Goal: Transaction & Acquisition: Obtain resource

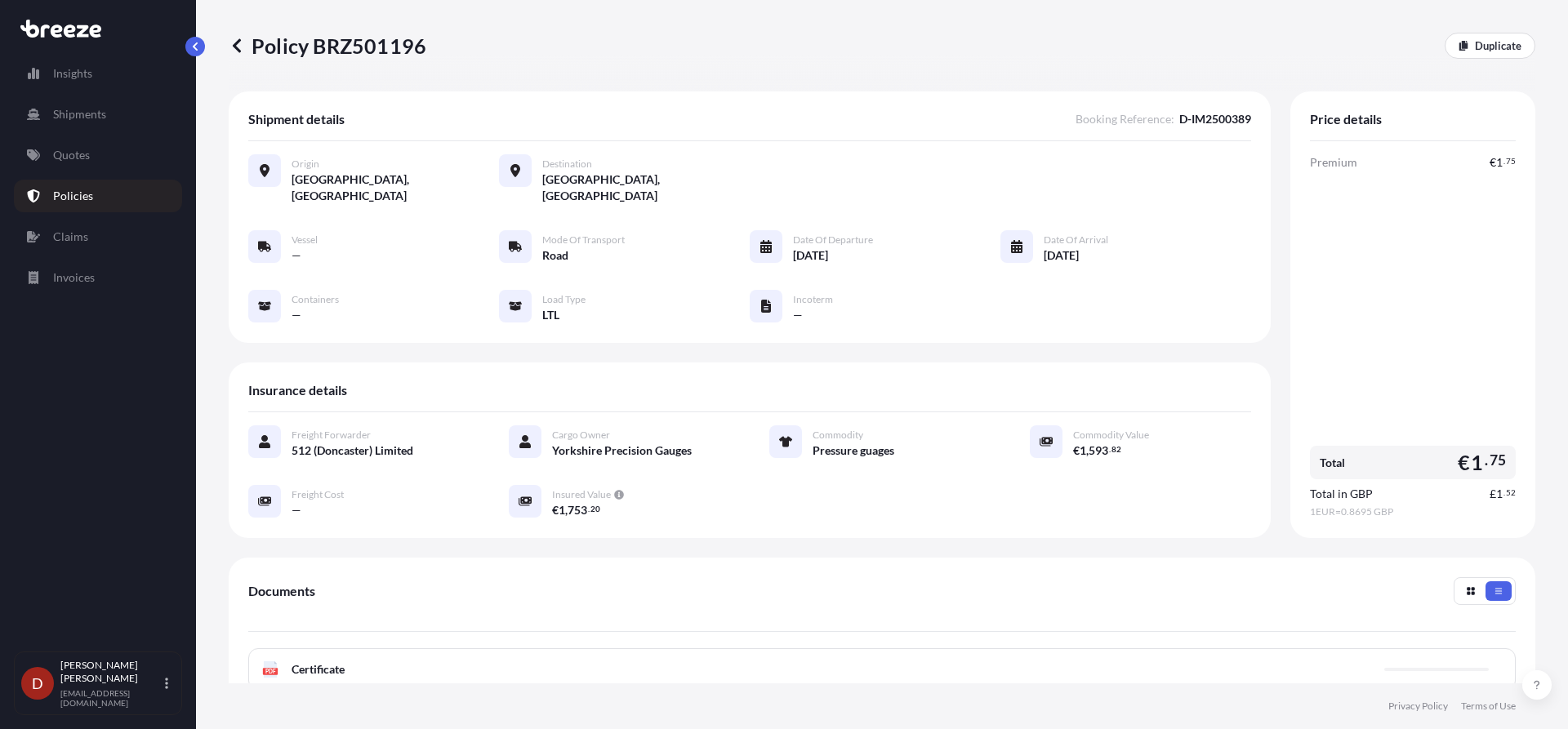
scroll to position [163, 0]
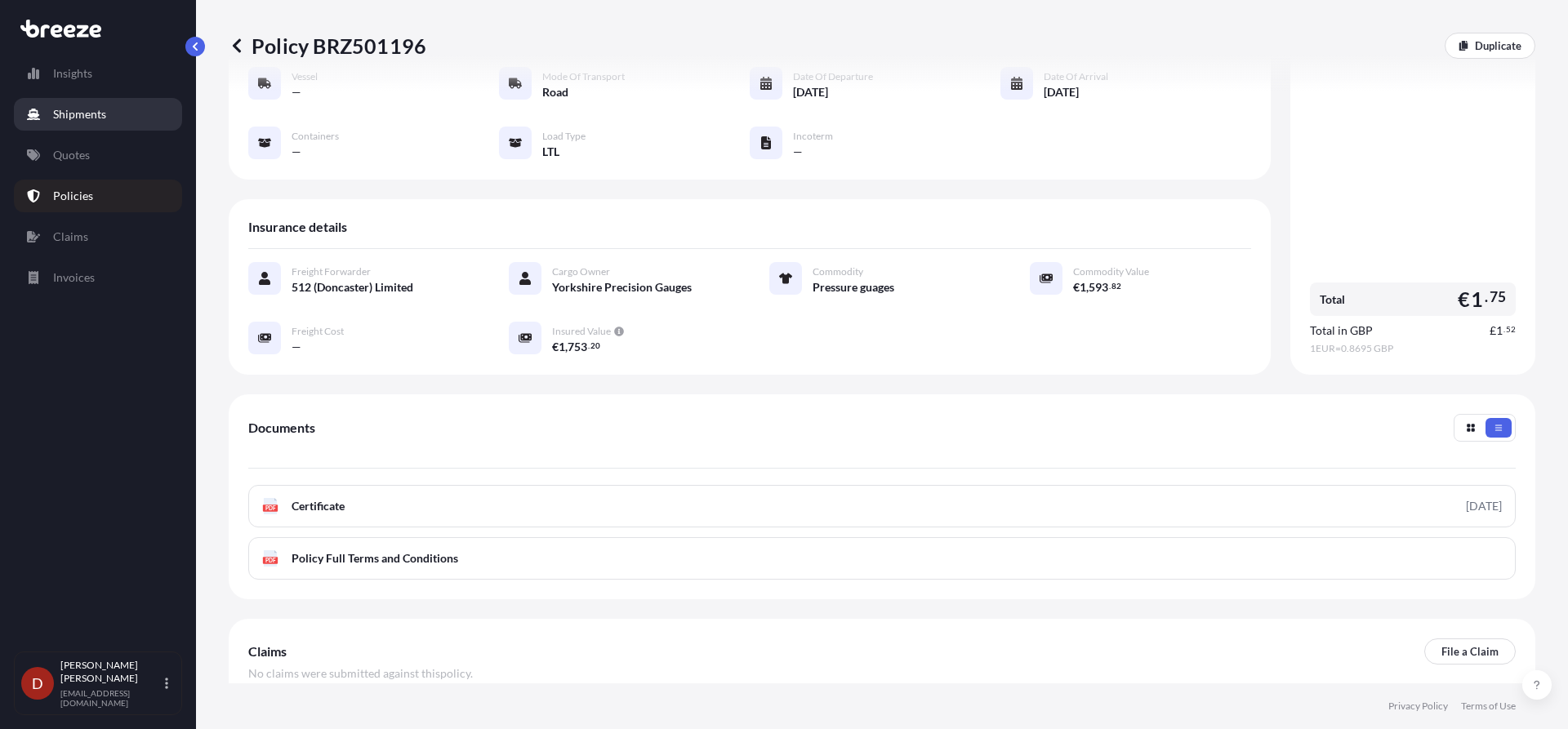
click at [110, 121] on link "Shipments" at bounding box center [98, 114] width 168 height 33
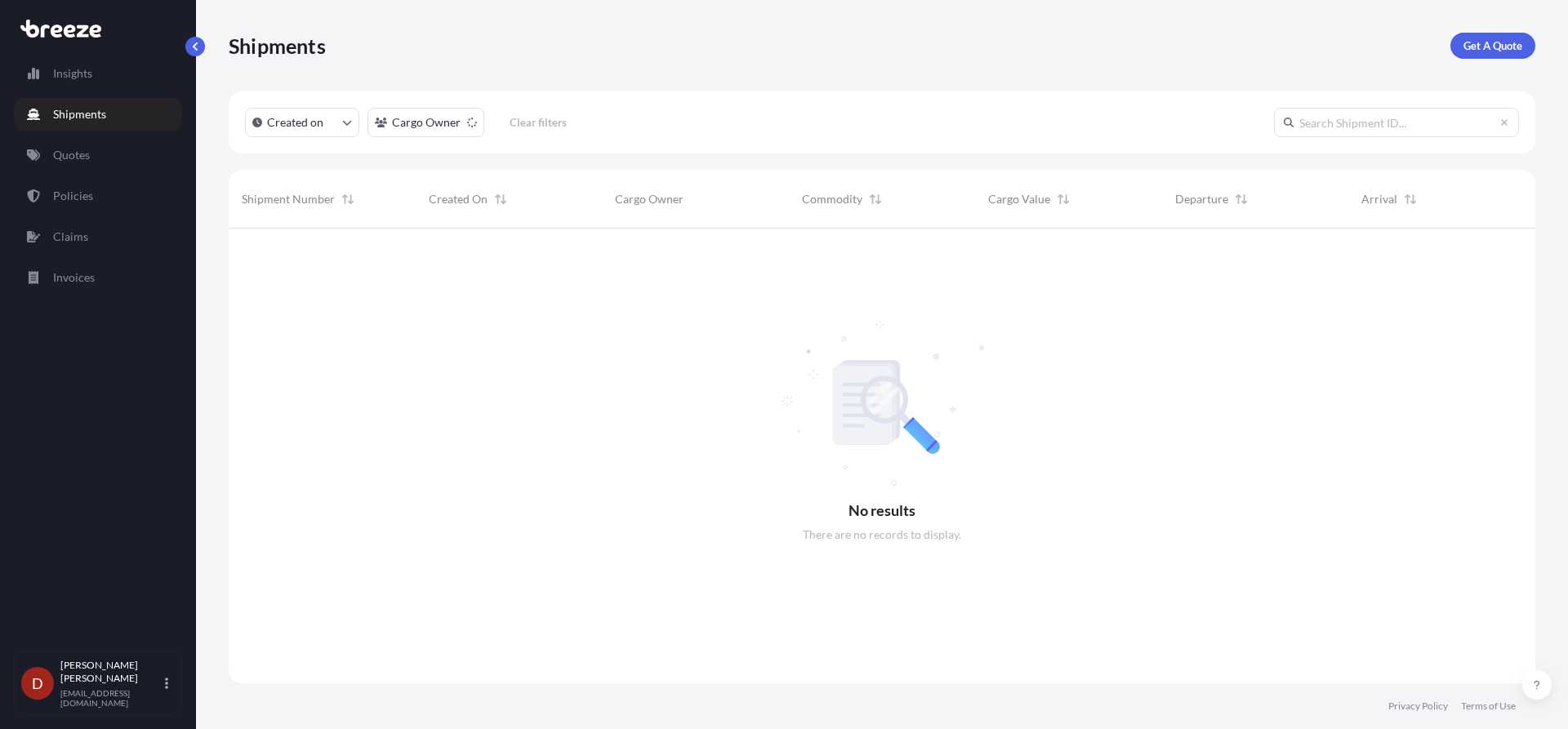
scroll to position [502, 1294]
click at [1442, 40] on div "Shipments Get A Quote" at bounding box center [882, 46] width 1307 height 26
click at [1461, 46] on link "Get A Quote" at bounding box center [1493, 46] width 85 height 26
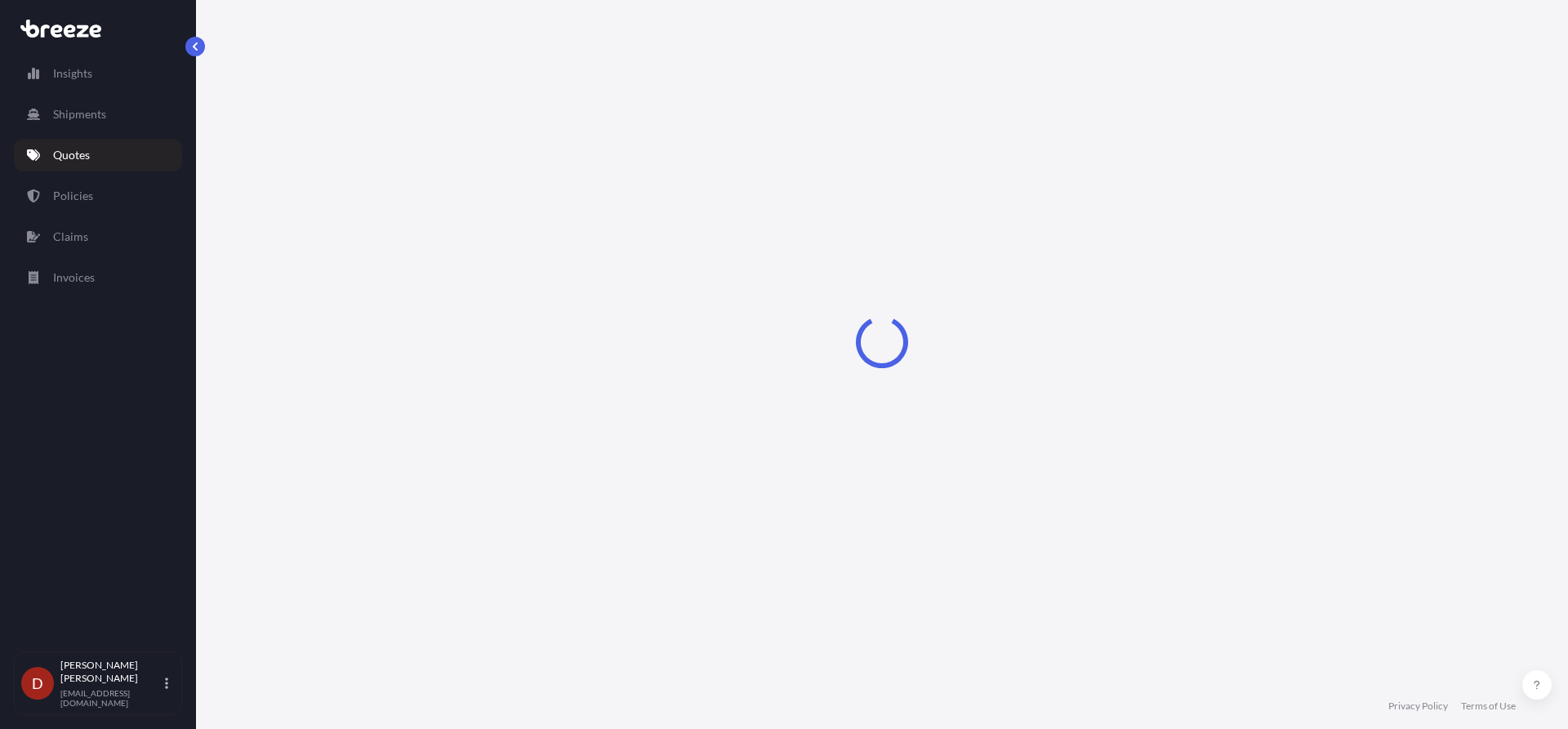
select select "Sea"
select select "1"
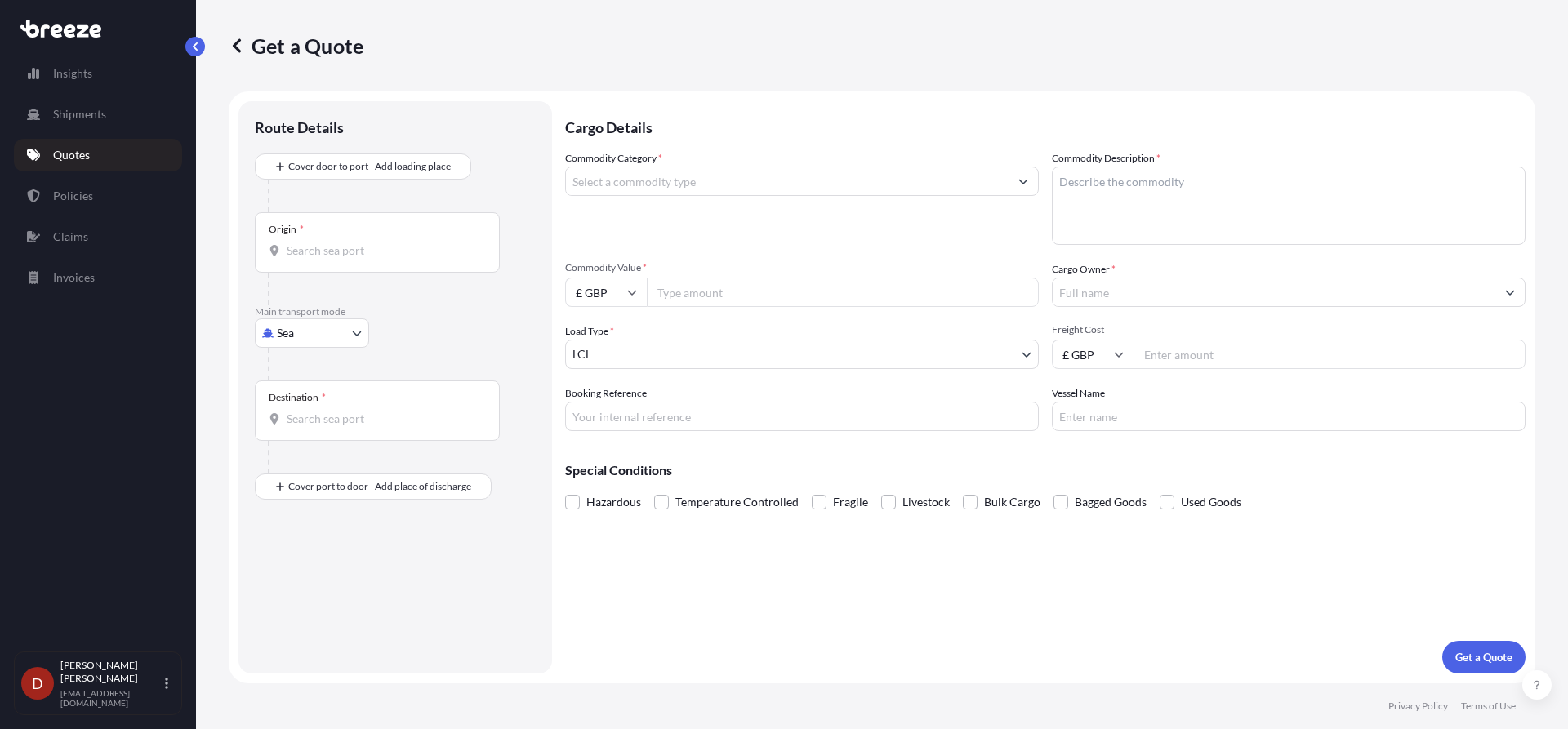
click at [345, 346] on body "Insights Shipments Quotes Policies Claims Invoices D [PERSON_NAME] [PERSON_NAME…" at bounding box center [784, 364] width 1568 height 729
click at [317, 435] on div "Road" at bounding box center [312, 434] width 102 height 29
select select "Road"
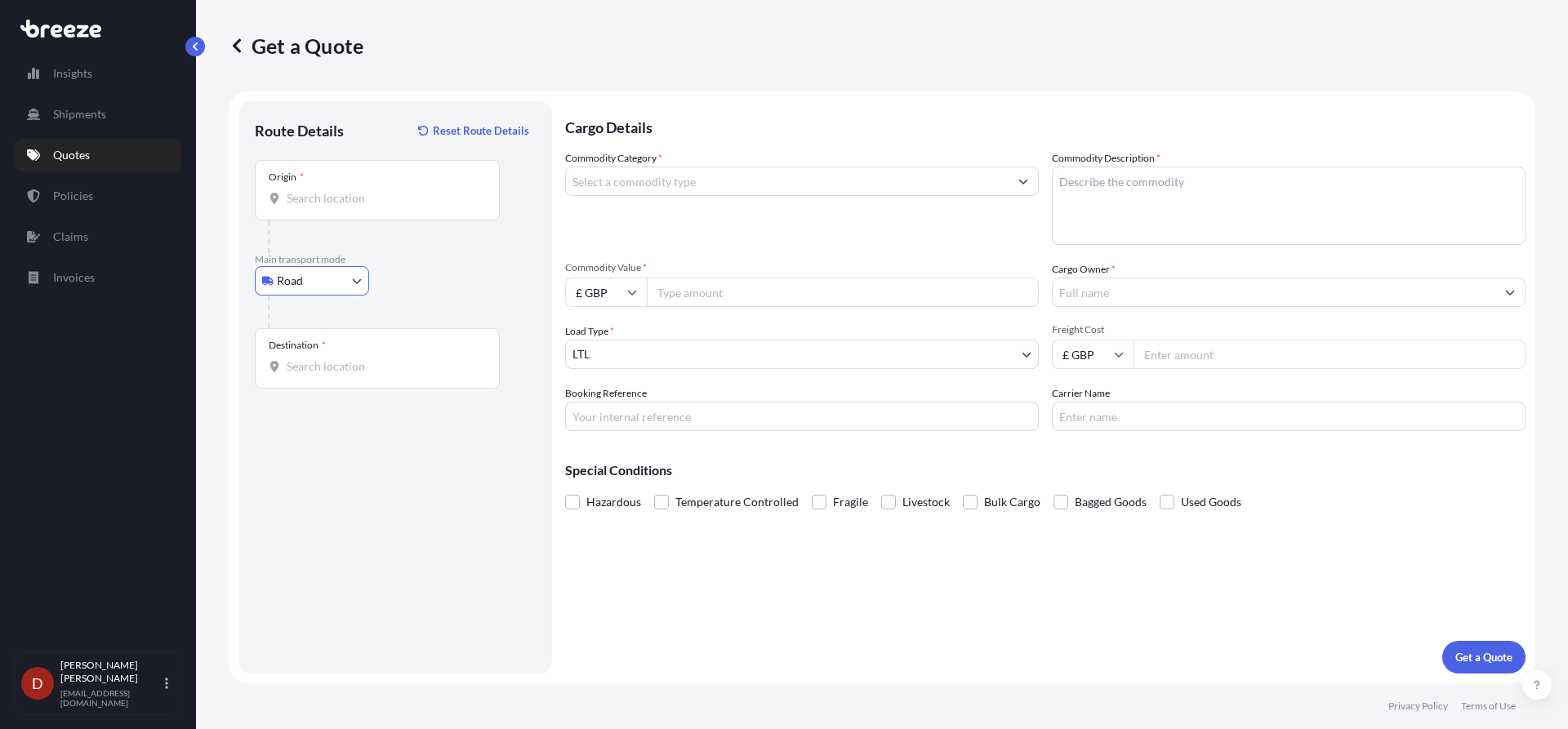
click at [328, 201] on input "Origin *" at bounding box center [383, 197] width 193 height 16
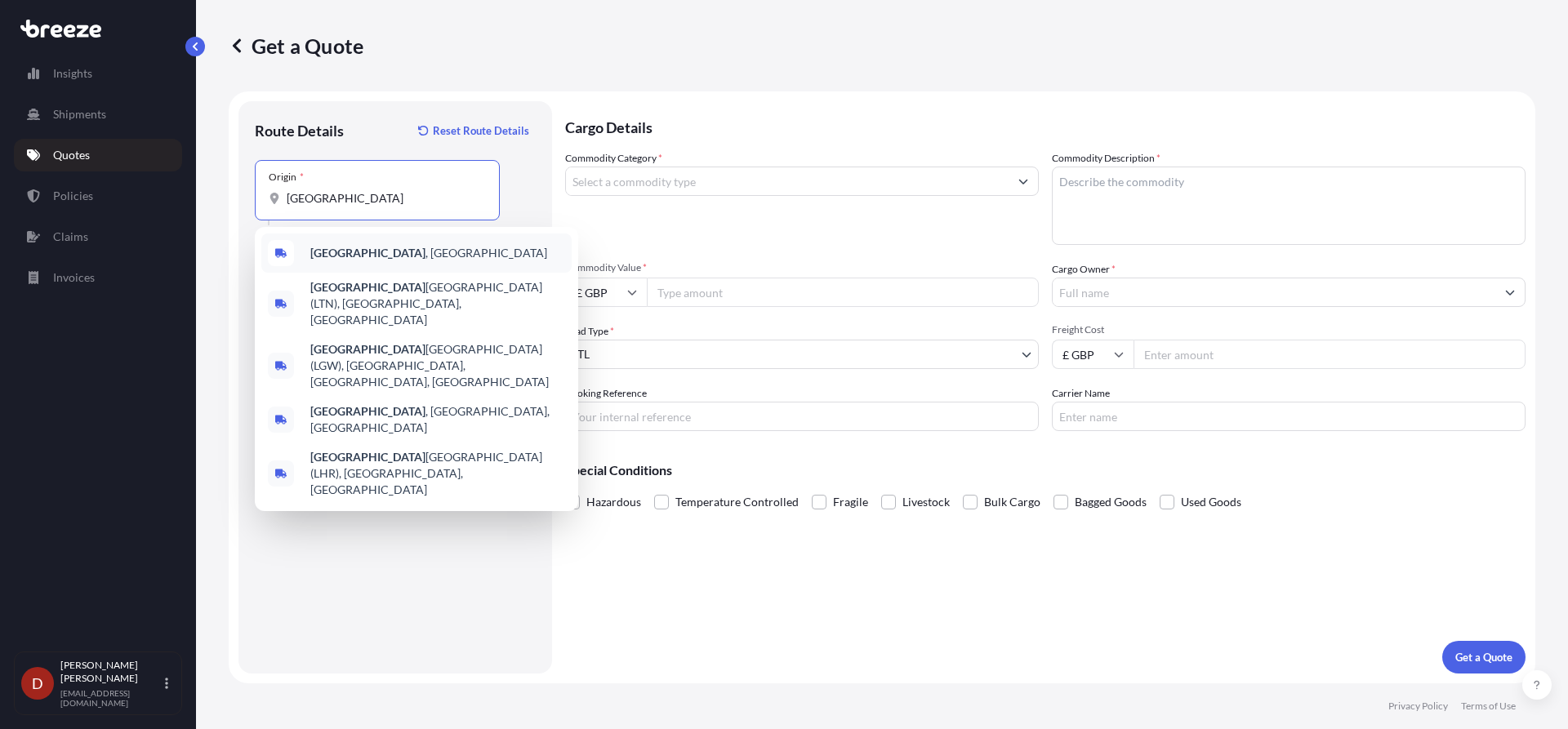
click at [418, 258] on div "[GEOGRAPHIC_DATA] , [GEOGRAPHIC_DATA]" at bounding box center [416, 254] width 310 height 39
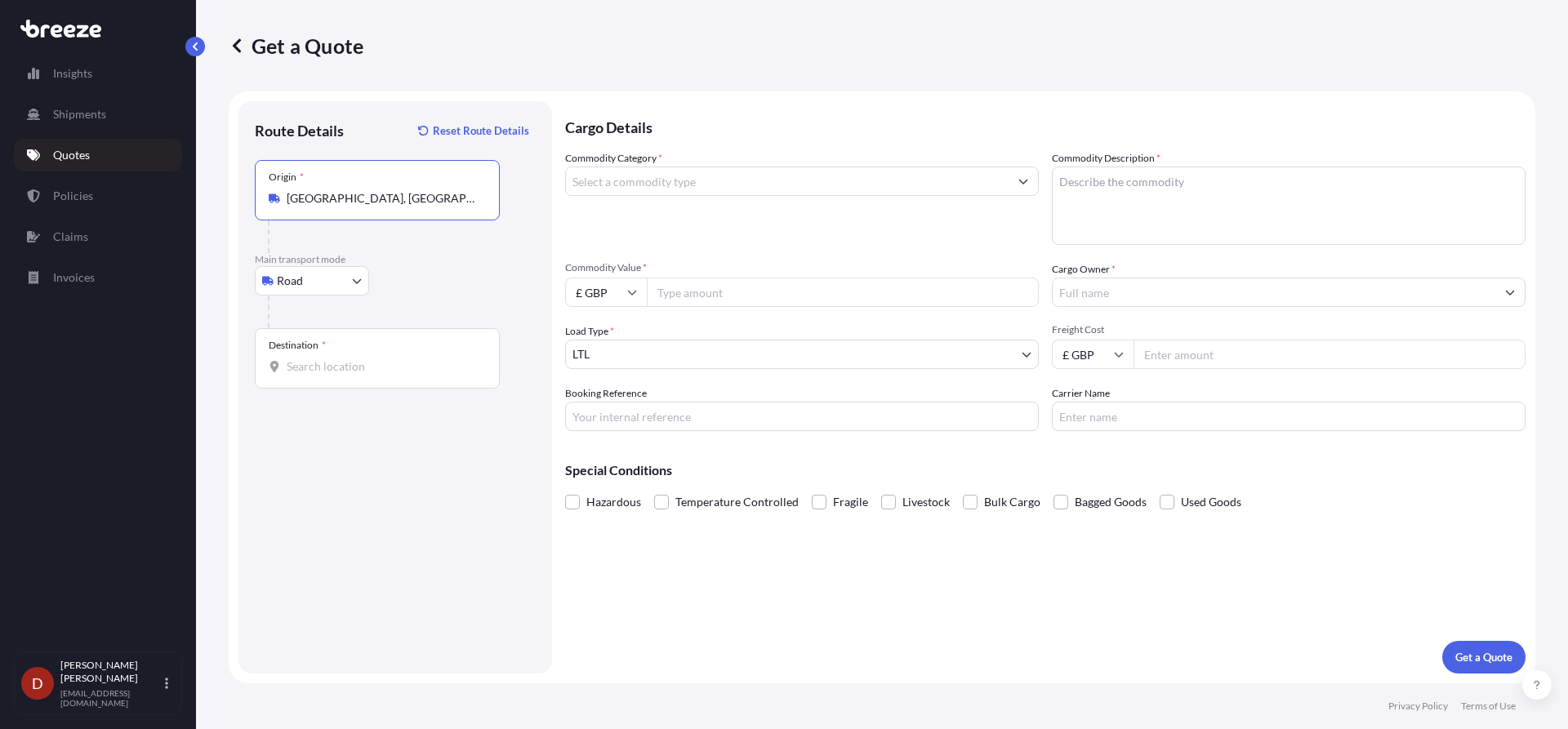
type input "[GEOGRAPHIC_DATA], [GEOGRAPHIC_DATA]"
click at [317, 353] on div "Destination *" at bounding box center [377, 358] width 245 height 60
click at [317, 358] on input "Destination *" at bounding box center [383, 365] width 193 height 16
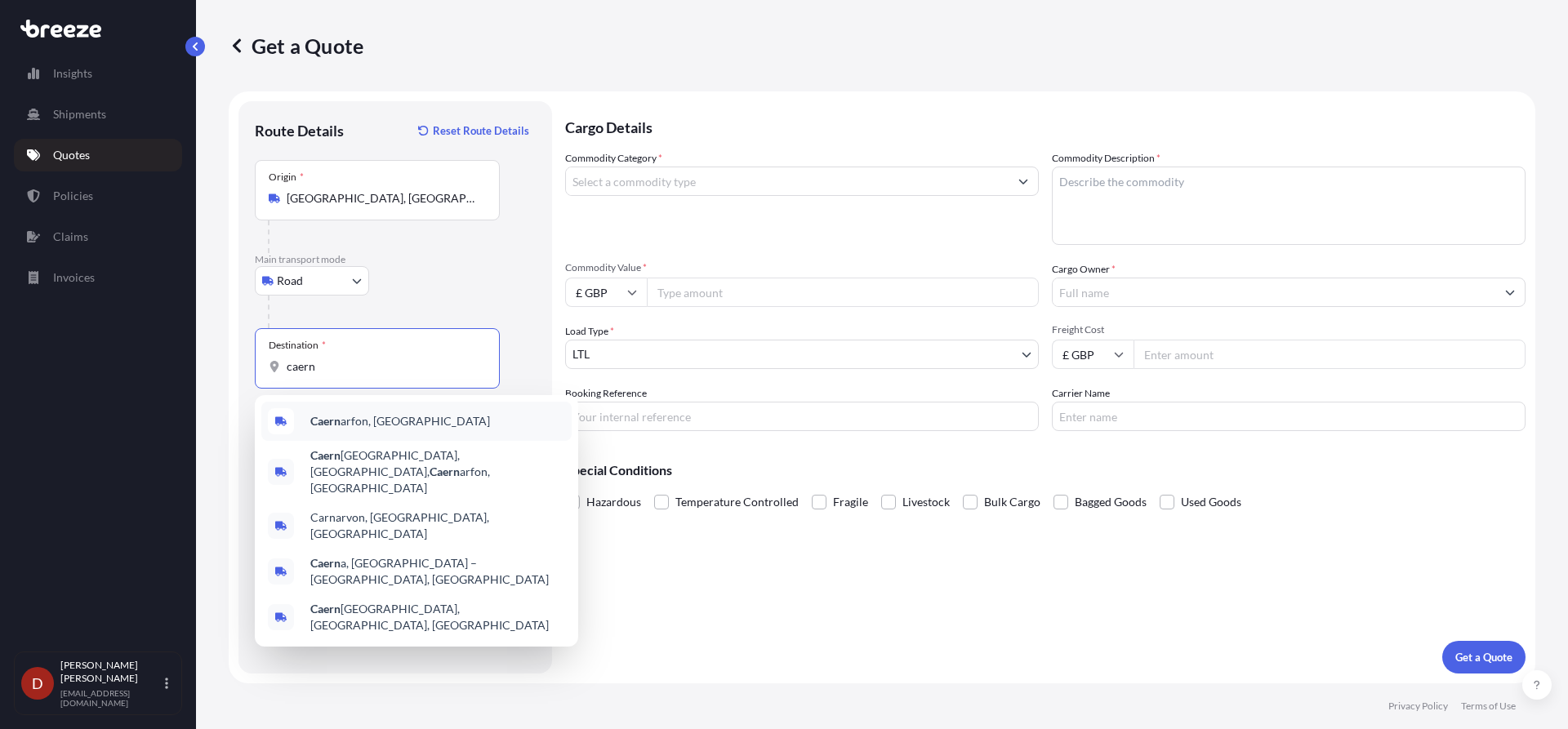
click at [351, 420] on span "Caern arfon, [GEOGRAPHIC_DATA]" at bounding box center [400, 421] width 180 height 16
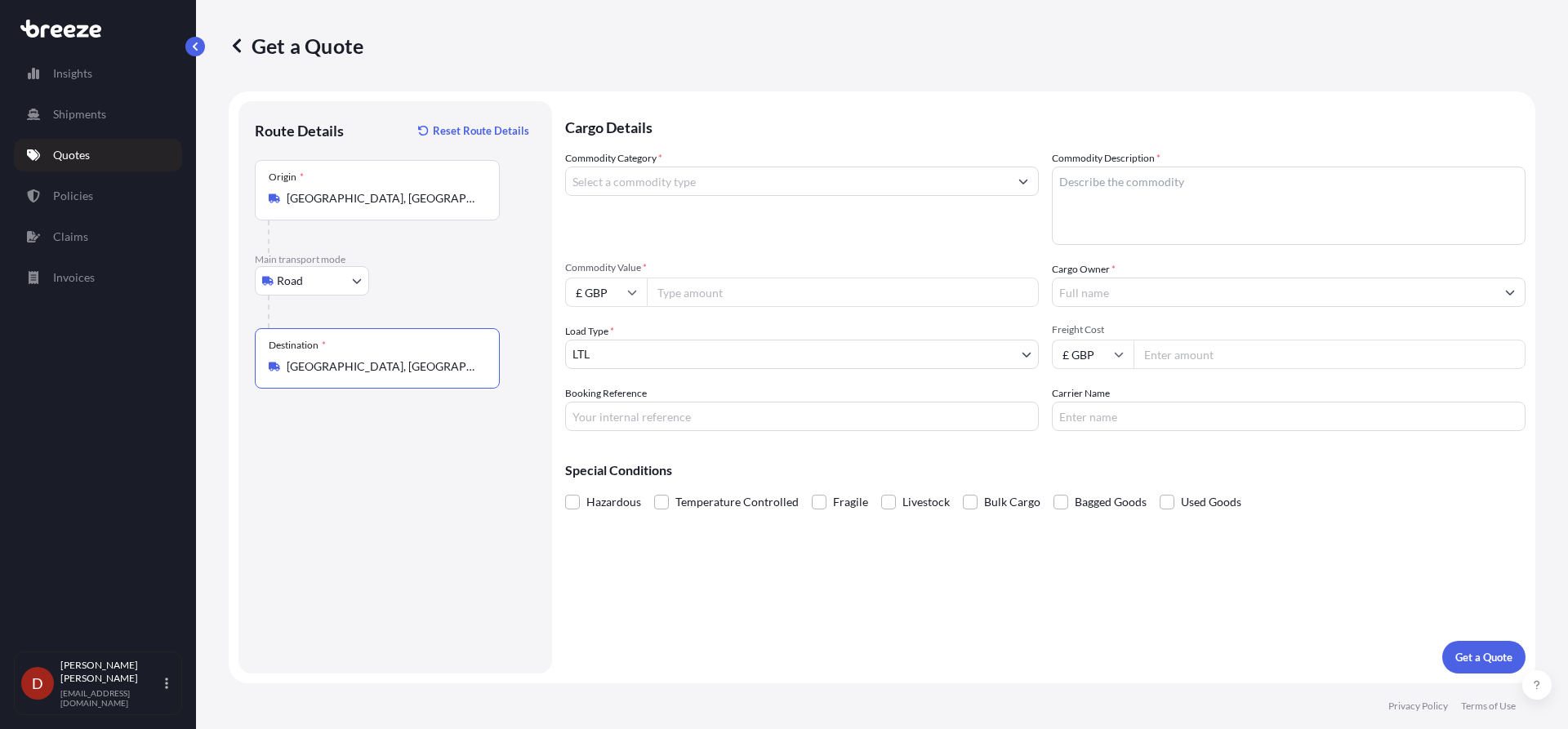
type input "[GEOGRAPHIC_DATA], [GEOGRAPHIC_DATA]"
click at [699, 175] on input "Commodity Category *" at bounding box center [787, 180] width 443 height 29
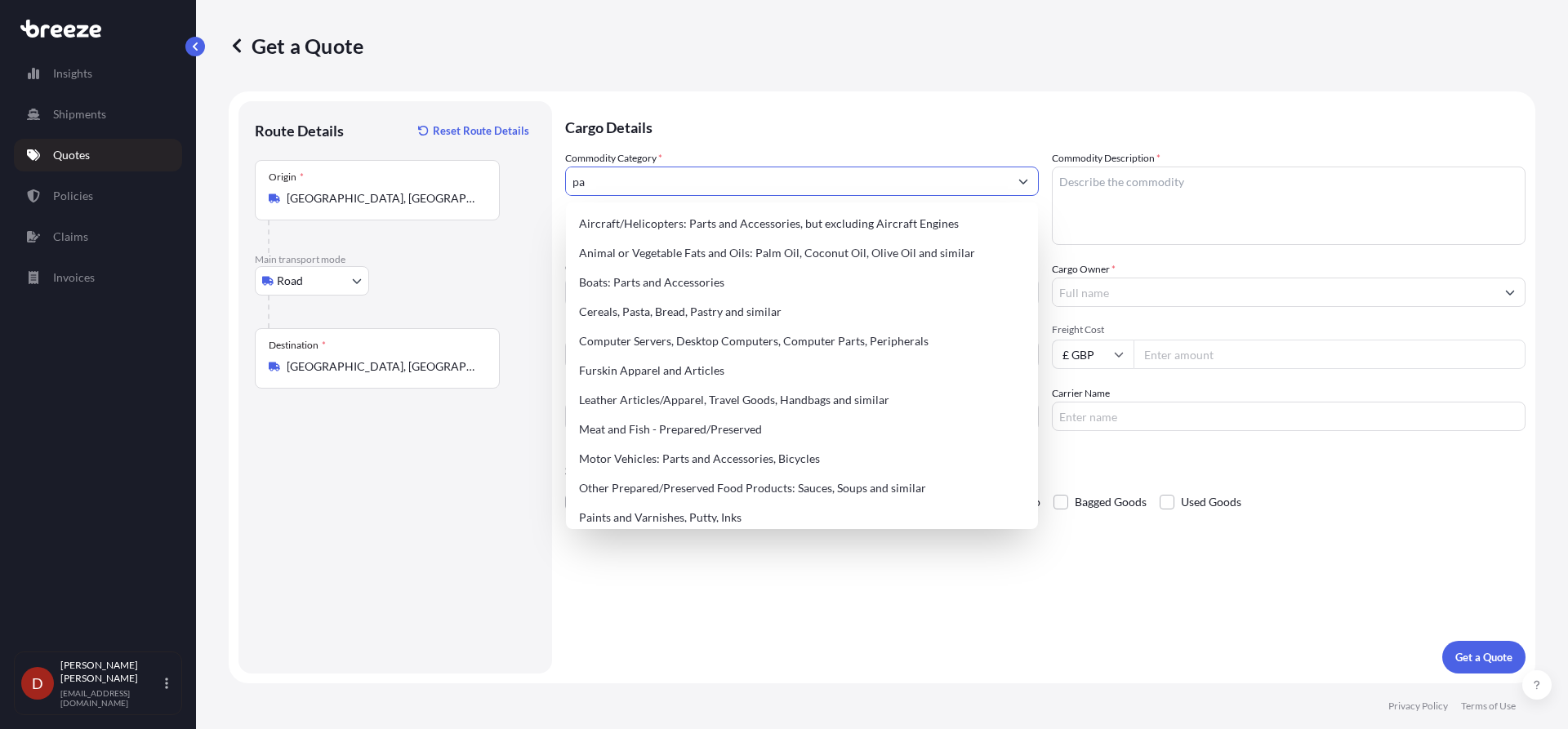
type input "p"
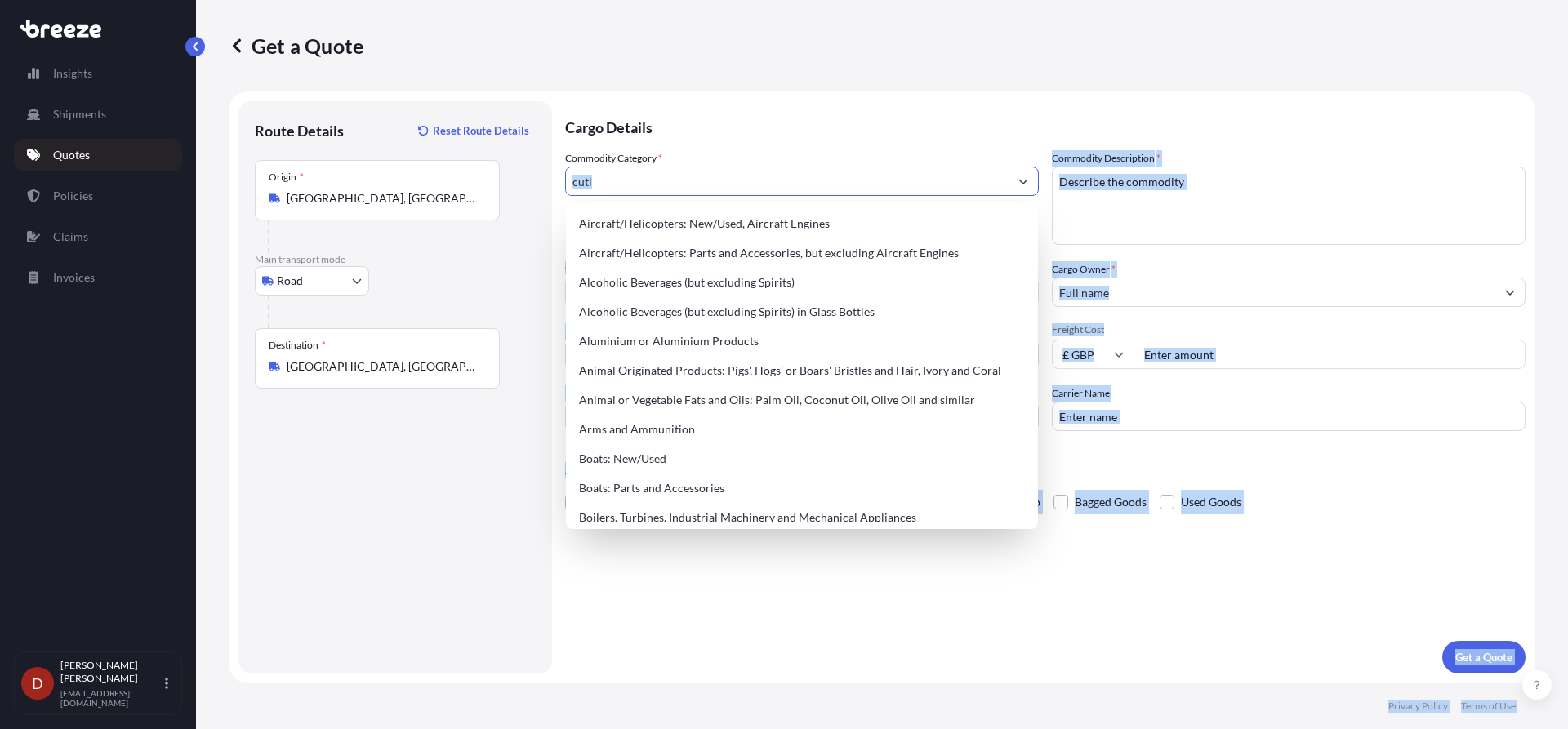
click at [861, 188] on input "cutl" at bounding box center [787, 180] width 443 height 29
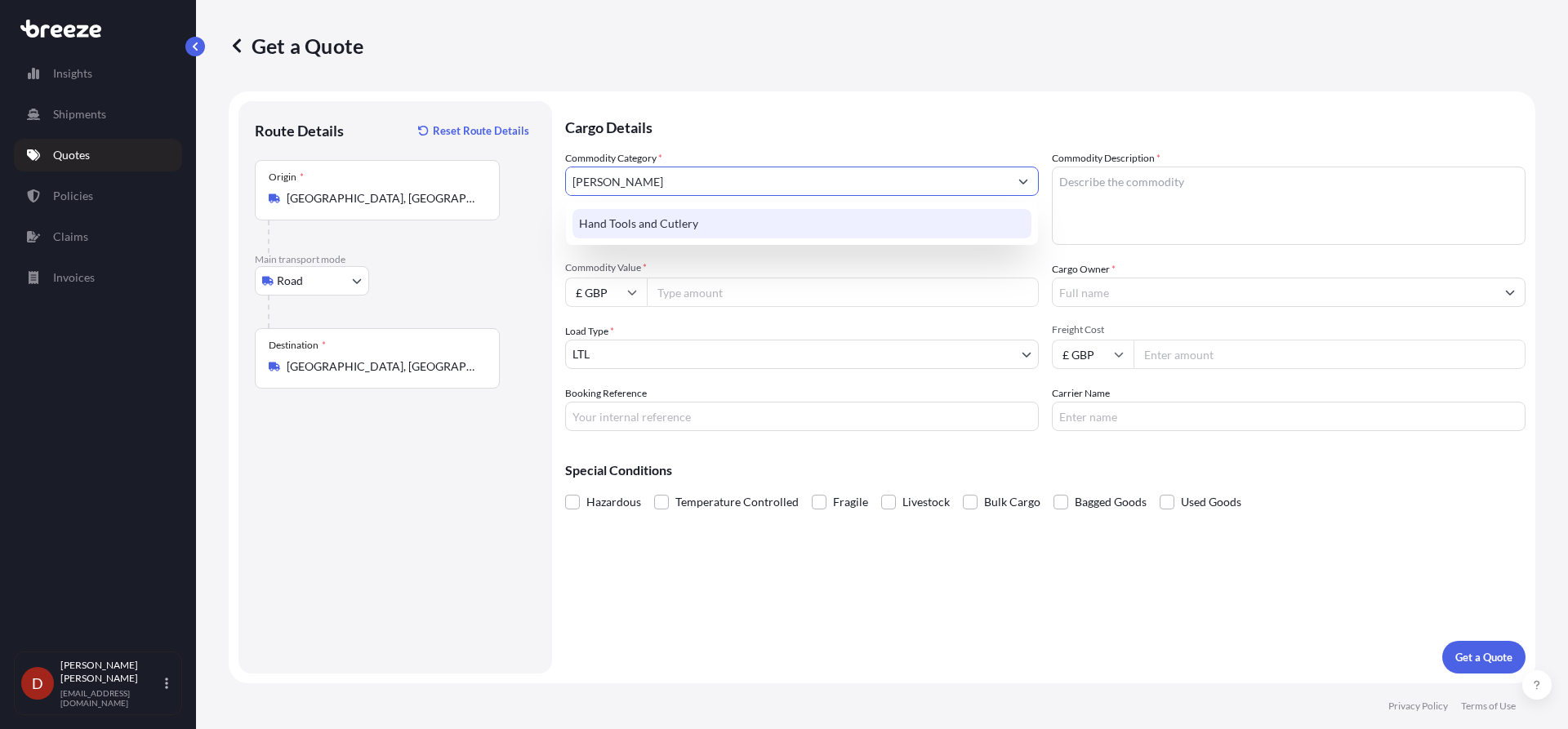
click at [751, 237] on div "Hand Tools and Cutlery" at bounding box center [802, 223] width 459 height 29
type input "Hand Tools and Cutlery"
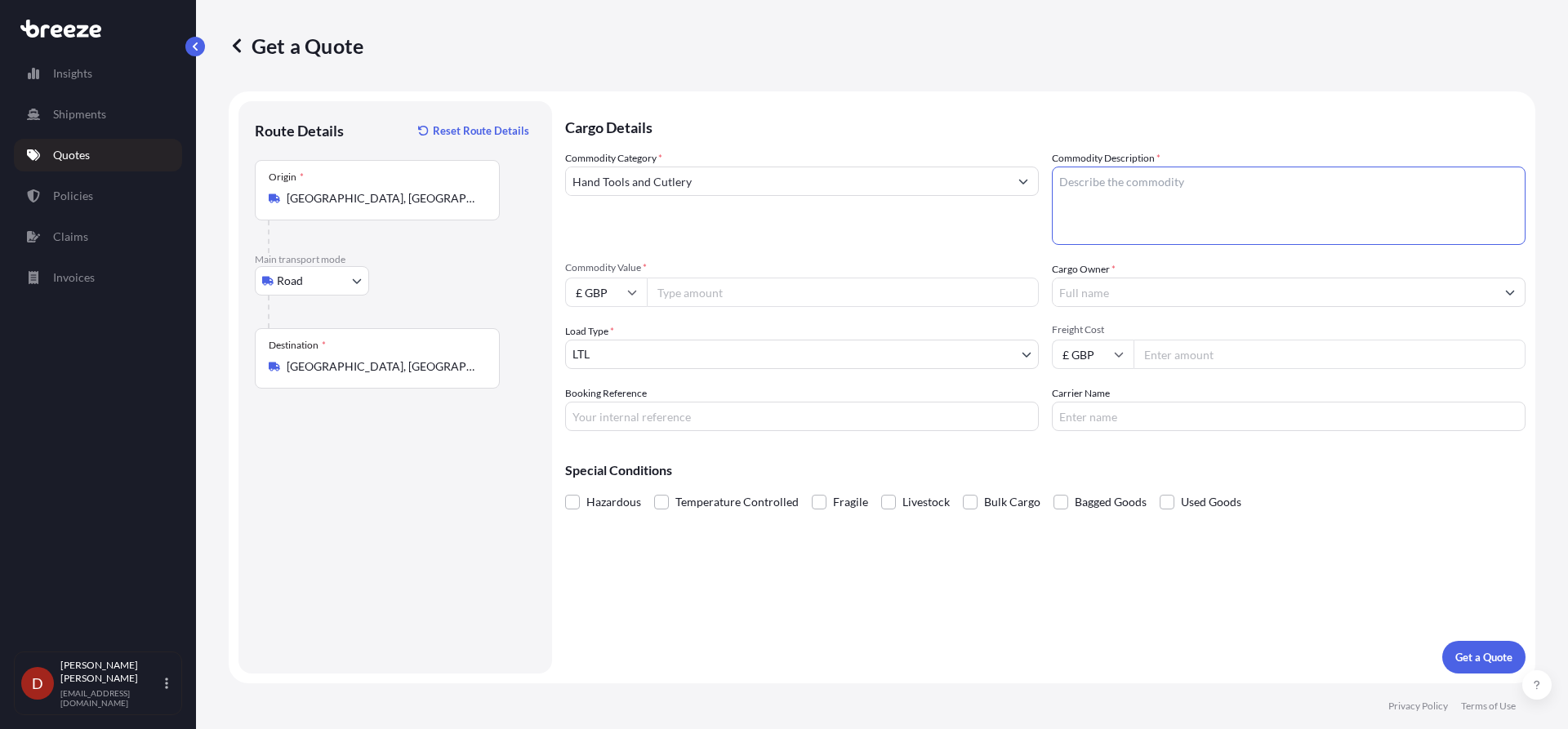
click at [1121, 204] on textarea "Commodity Description *" at bounding box center [1289, 205] width 474 height 78
type textarea "Kitchen Utensils"
type input "1000"
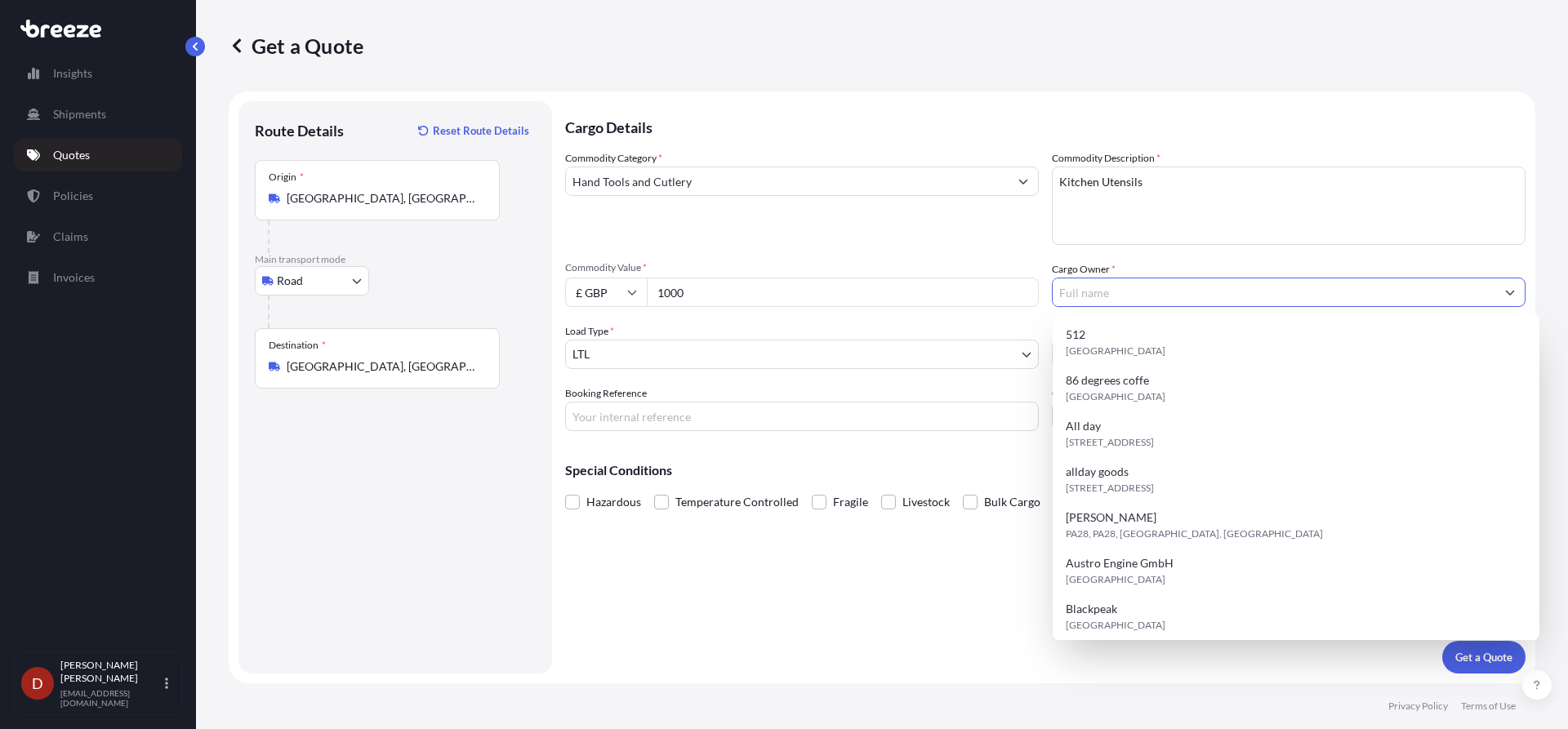
click at [1125, 294] on input "Cargo Owner *" at bounding box center [1274, 291] width 443 height 29
type input "p"
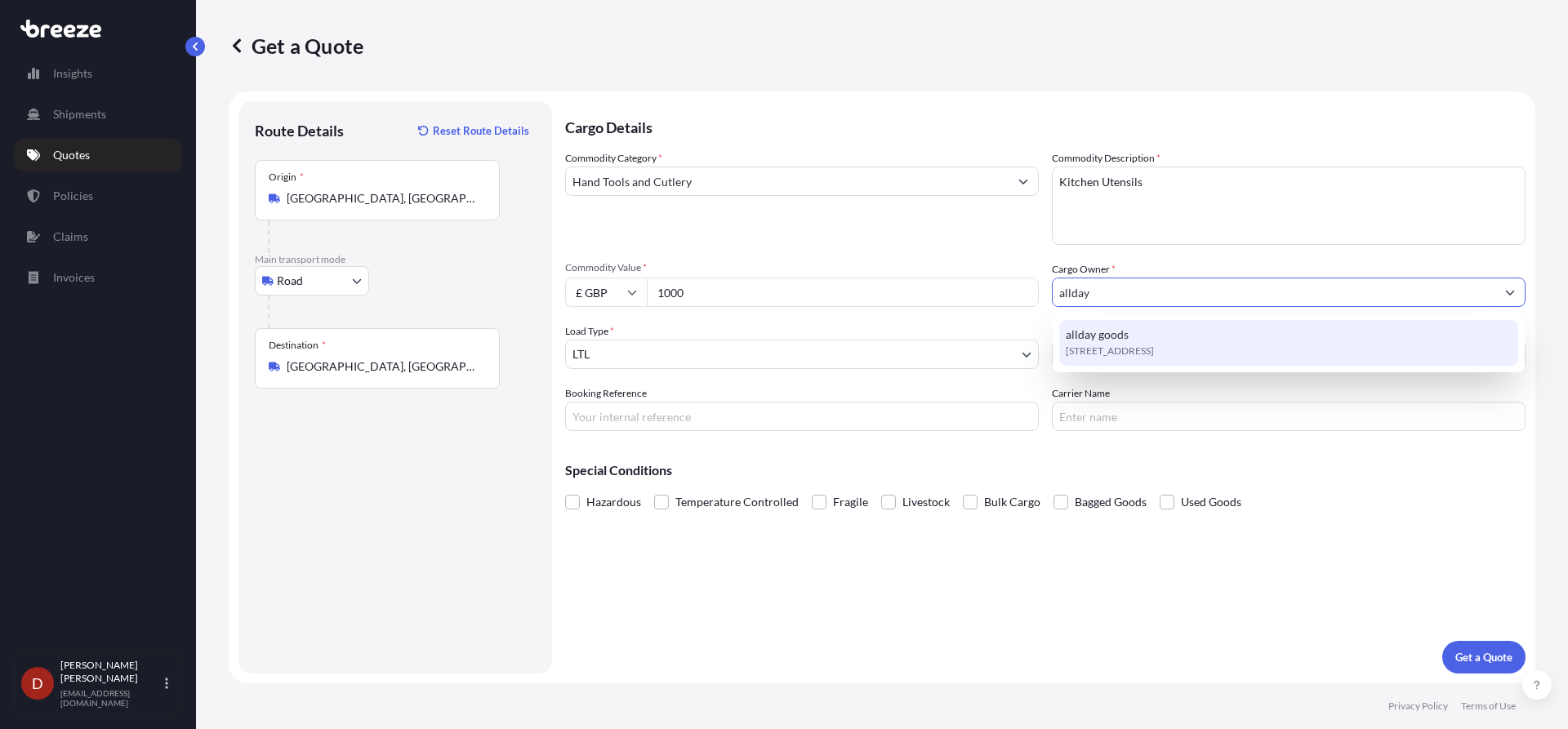
click at [1119, 330] on span "allday goods" at bounding box center [1097, 334] width 63 height 16
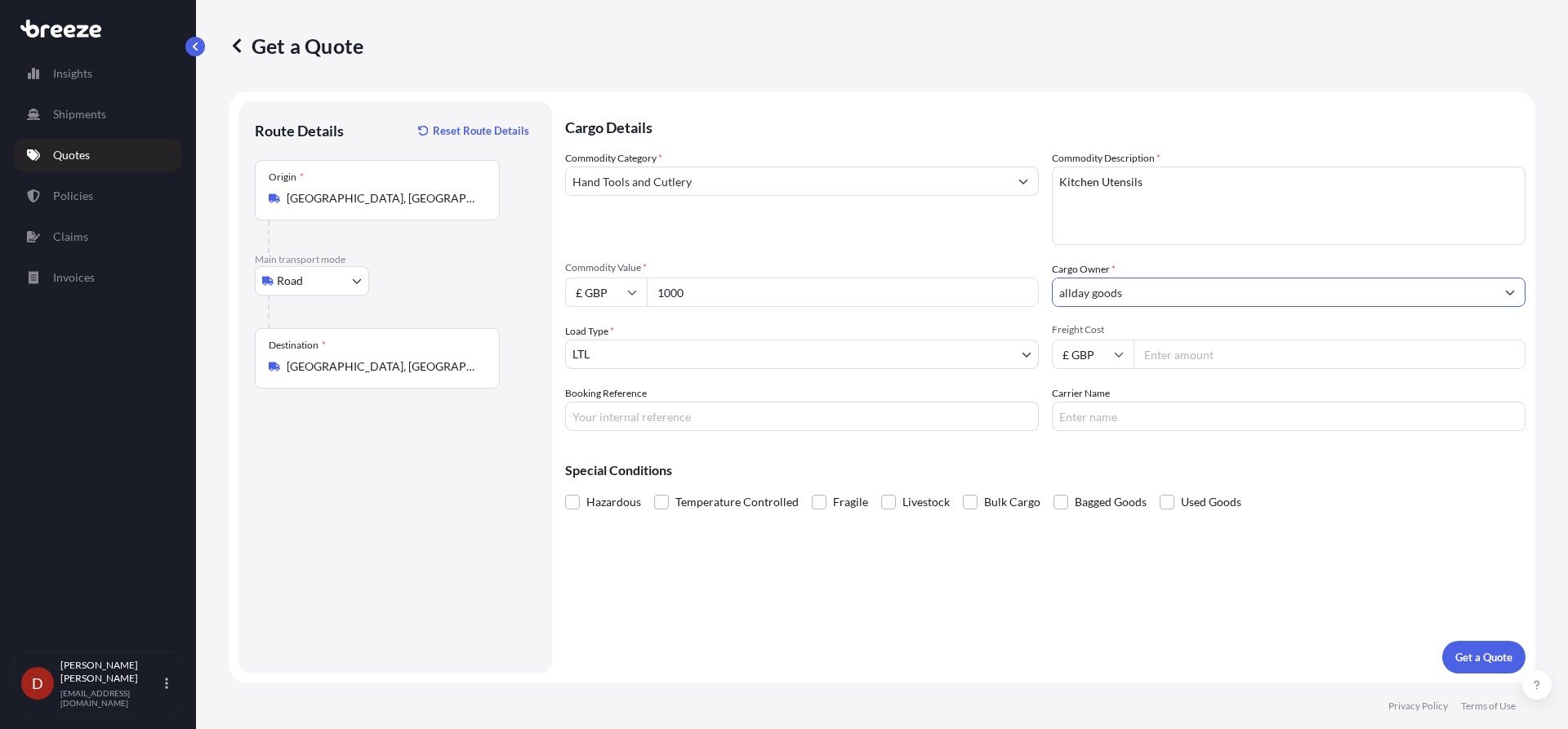
type input "allday goods"
click at [717, 416] on input "Booking Reference" at bounding box center [802, 416] width 474 height 29
paste input "D-DO2500406"
type input "D-DO2500406"
click at [1497, 657] on p "Get a Quote" at bounding box center [1483, 657] width 57 height 16
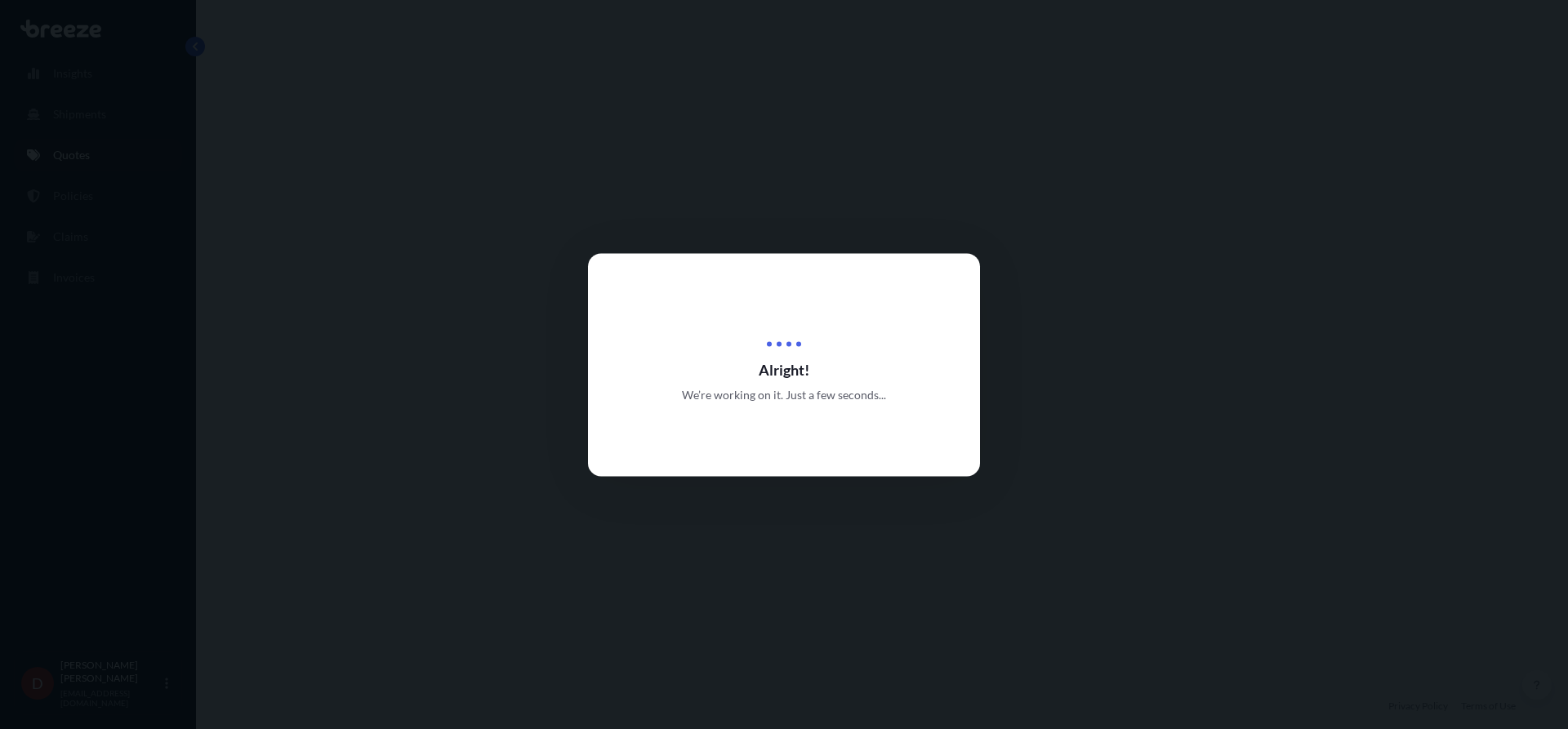
select select "Road"
select select "1"
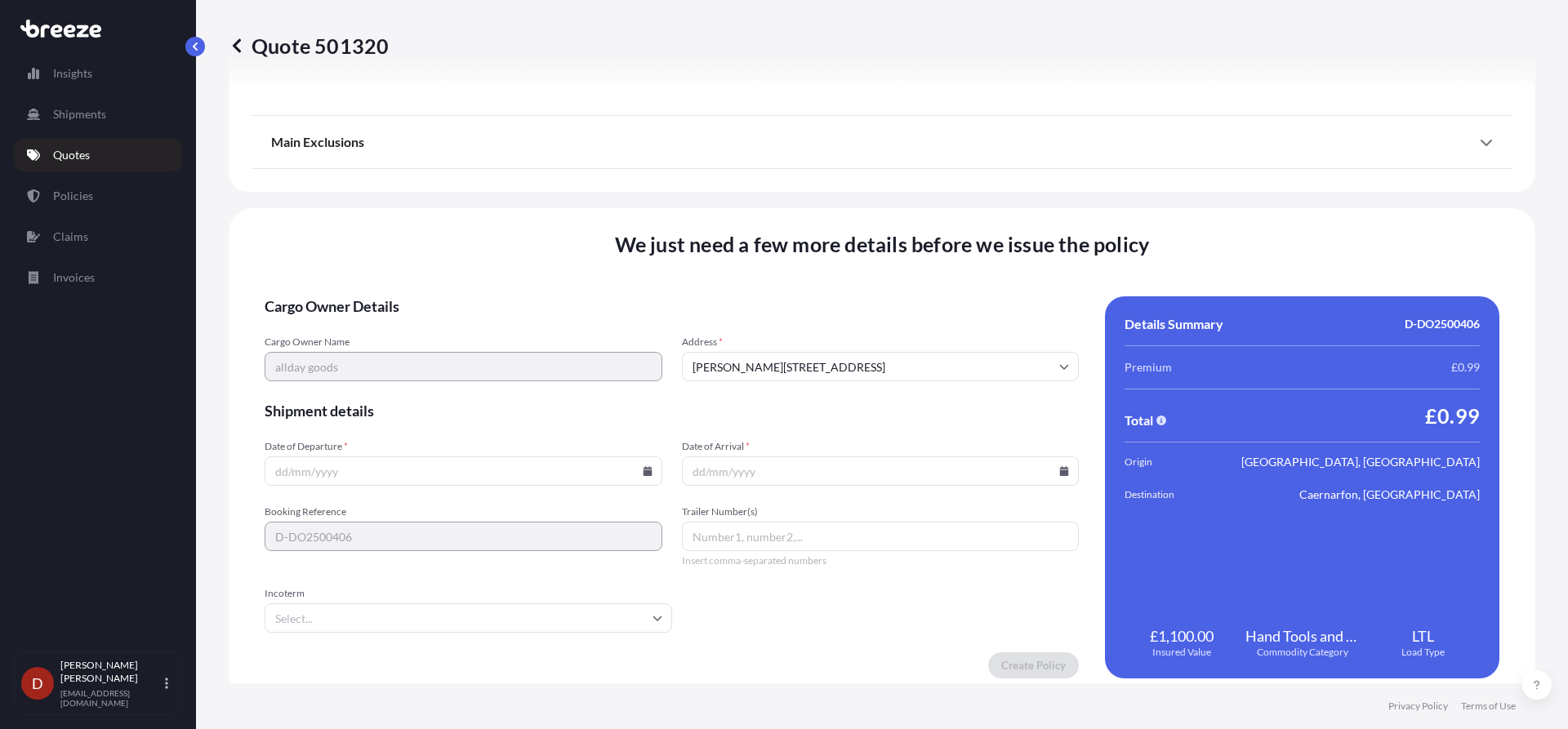
scroll to position [1846, 0]
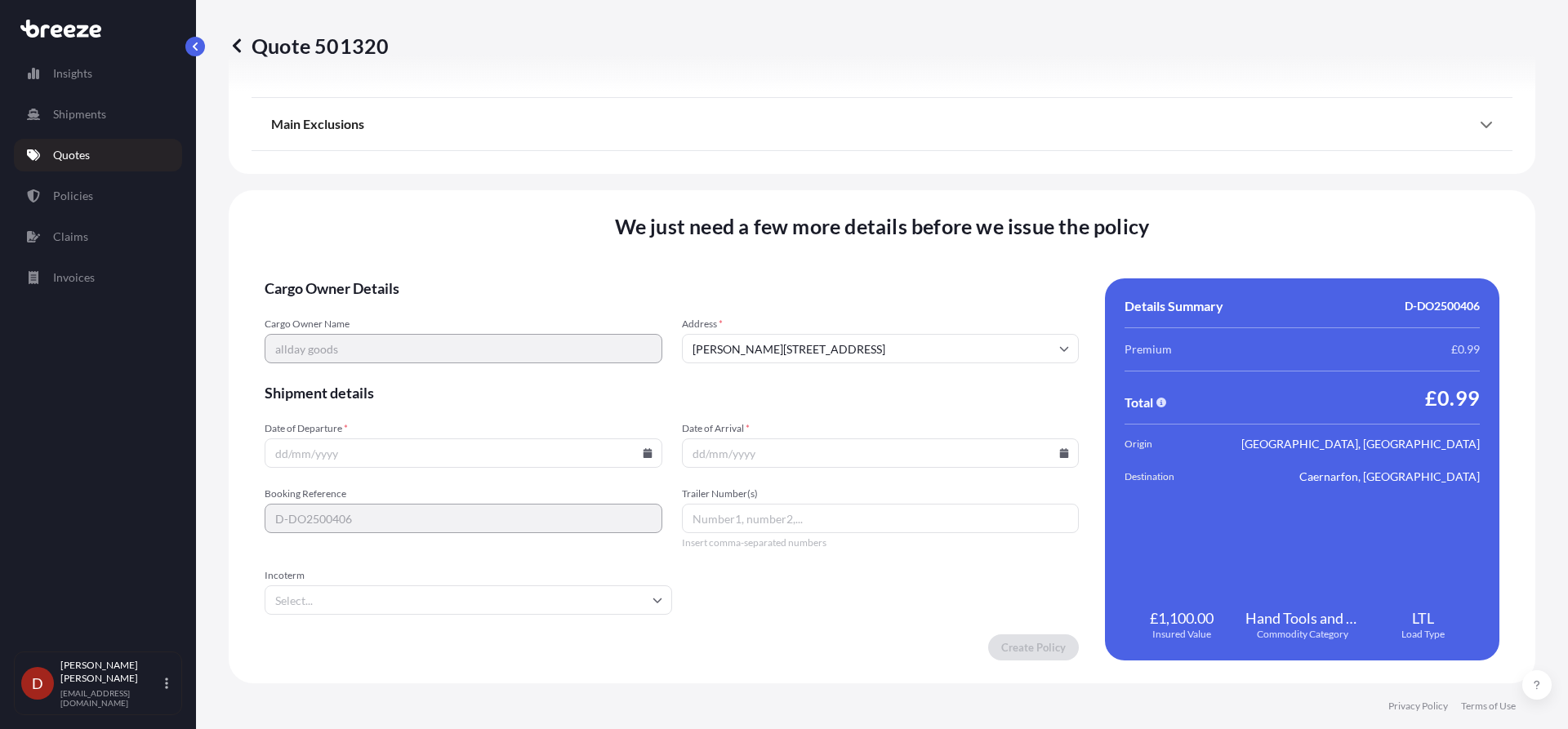
click at [579, 444] on input "Date of Departure *" at bounding box center [463, 453] width 398 height 29
click at [653, 456] on input "Date of Departure *" at bounding box center [463, 453] width 398 height 29
click at [646, 457] on icon at bounding box center [648, 453] width 9 height 9
click at [383, 313] on button "14" at bounding box center [385, 308] width 26 height 26
type input "[DATE]"
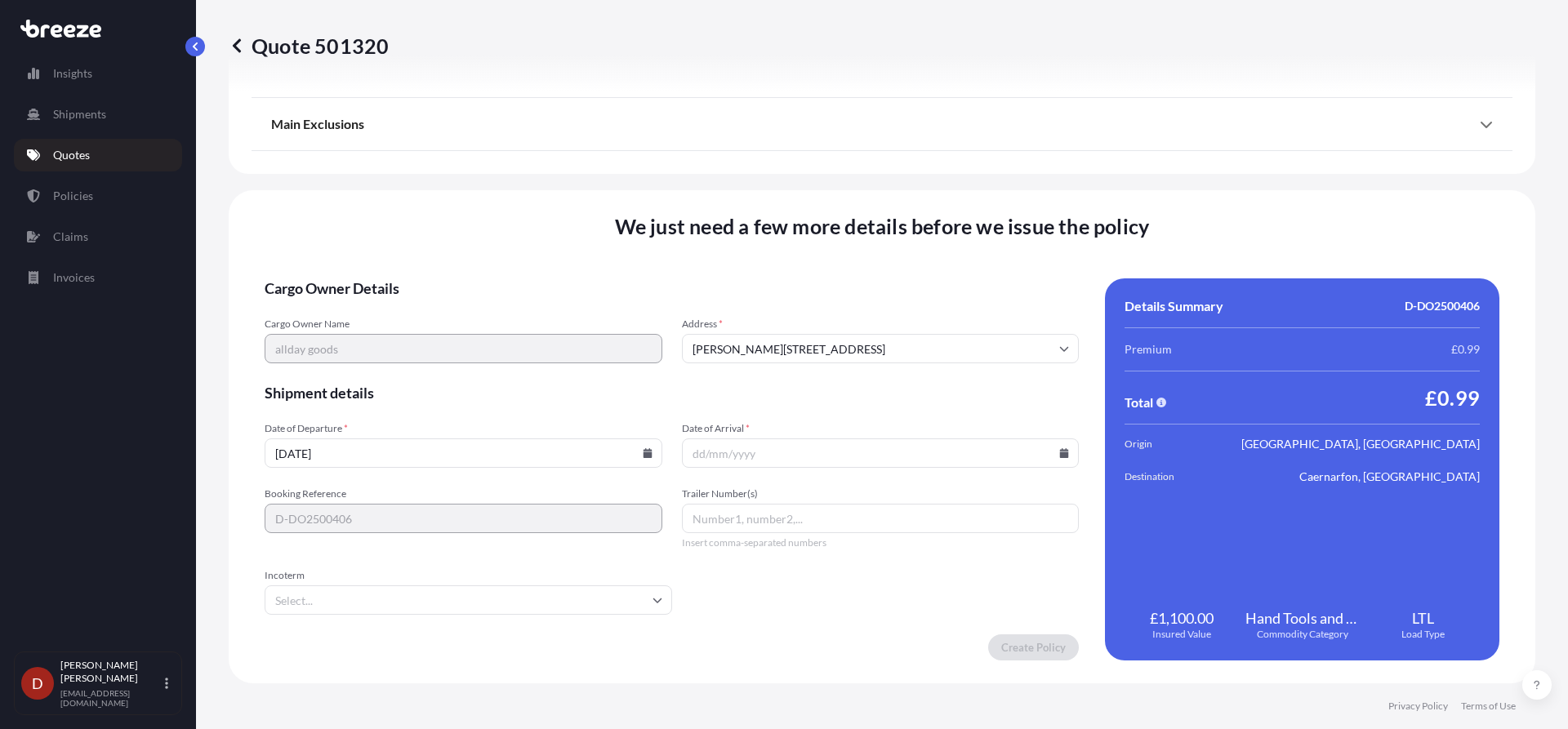
click at [859, 473] on form "Cargo Owner Details Cargo Owner Name allday goods Address * [PERSON_NAME][GEOGR…" at bounding box center [672, 469] width 814 height 382
click at [870, 455] on input "Date of Arrival *" at bounding box center [881, 453] width 398 height 29
click at [1052, 445] on input "Date of Arrival *" at bounding box center [881, 453] width 398 height 29
click at [1060, 450] on icon at bounding box center [1065, 453] width 9 height 9
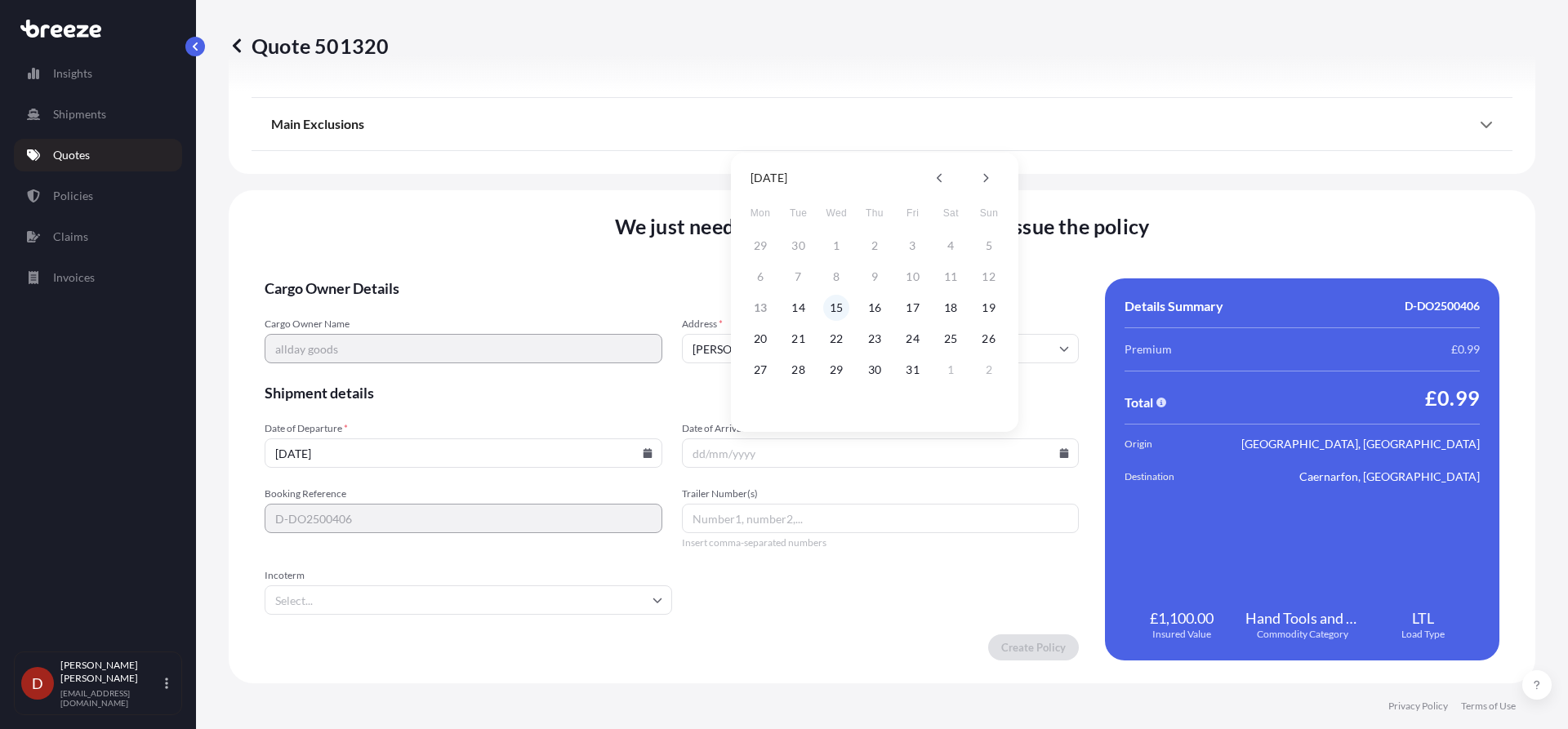
click at [841, 303] on button "15" at bounding box center [837, 308] width 26 height 26
type input "[DATE]"
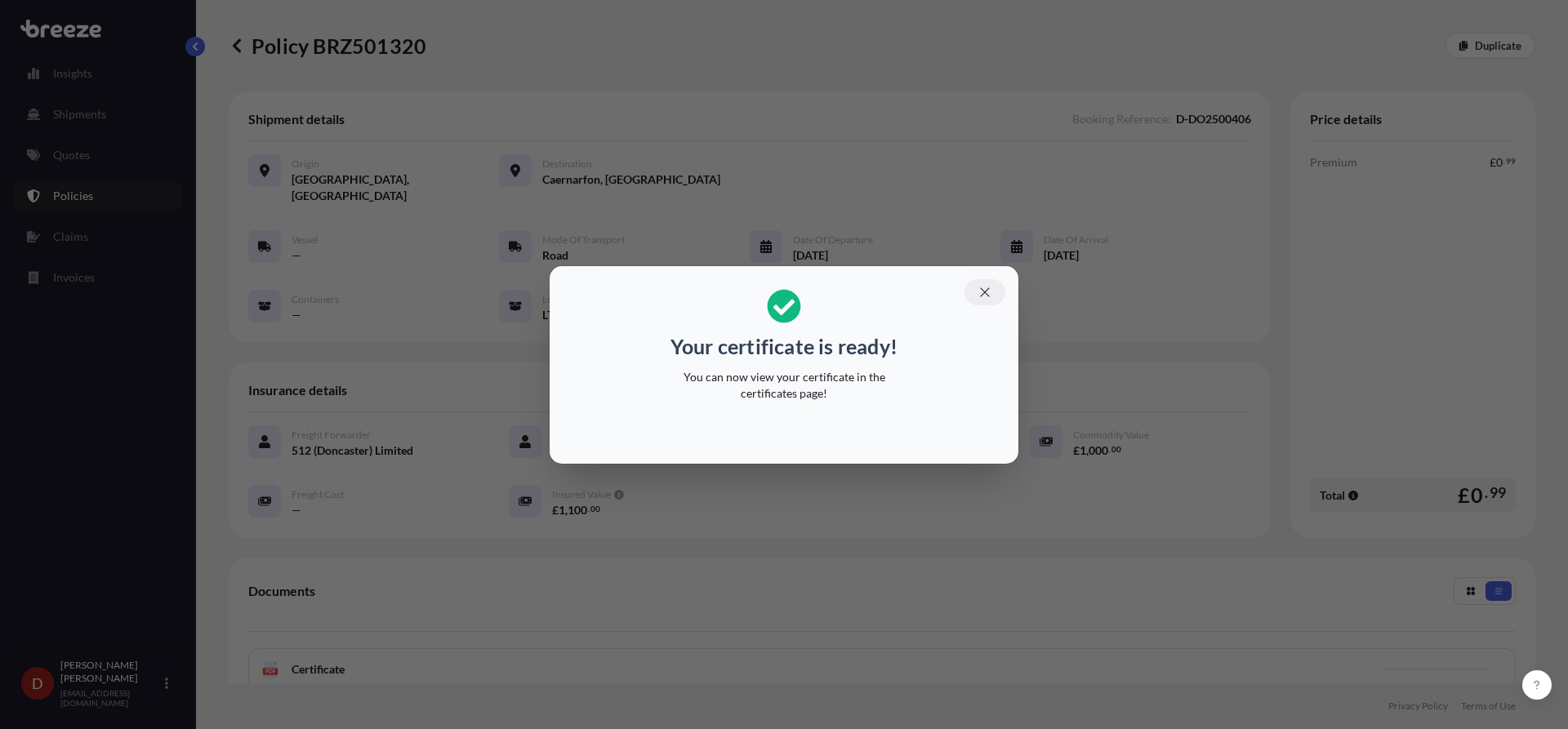
click at [991, 301] on button "button" at bounding box center [984, 292] width 40 height 26
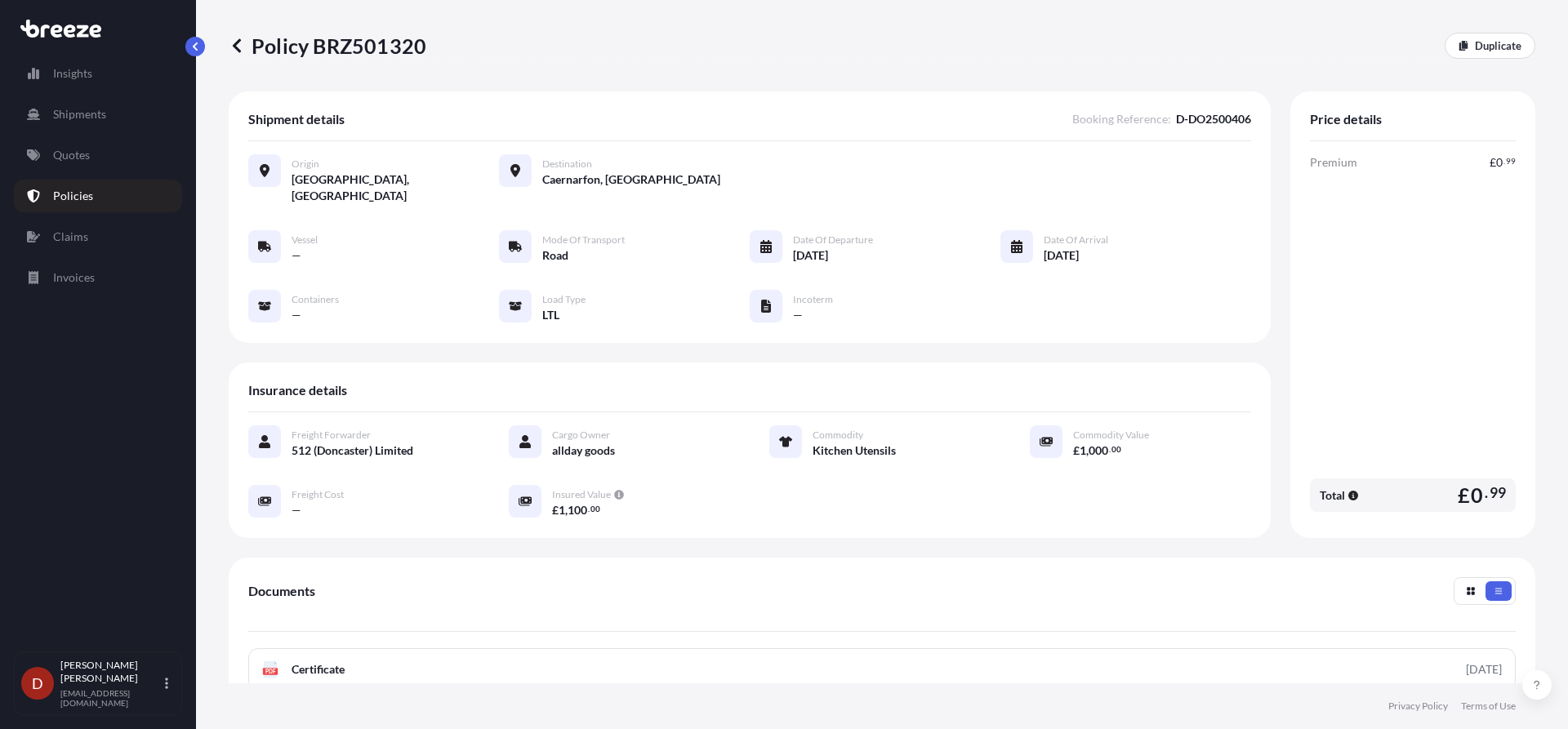
click at [794, 629] on div "Documents PDF Certificate [DATE] PDF Policy Full Terms and Conditions" at bounding box center [882, 659] width 1268 height 165
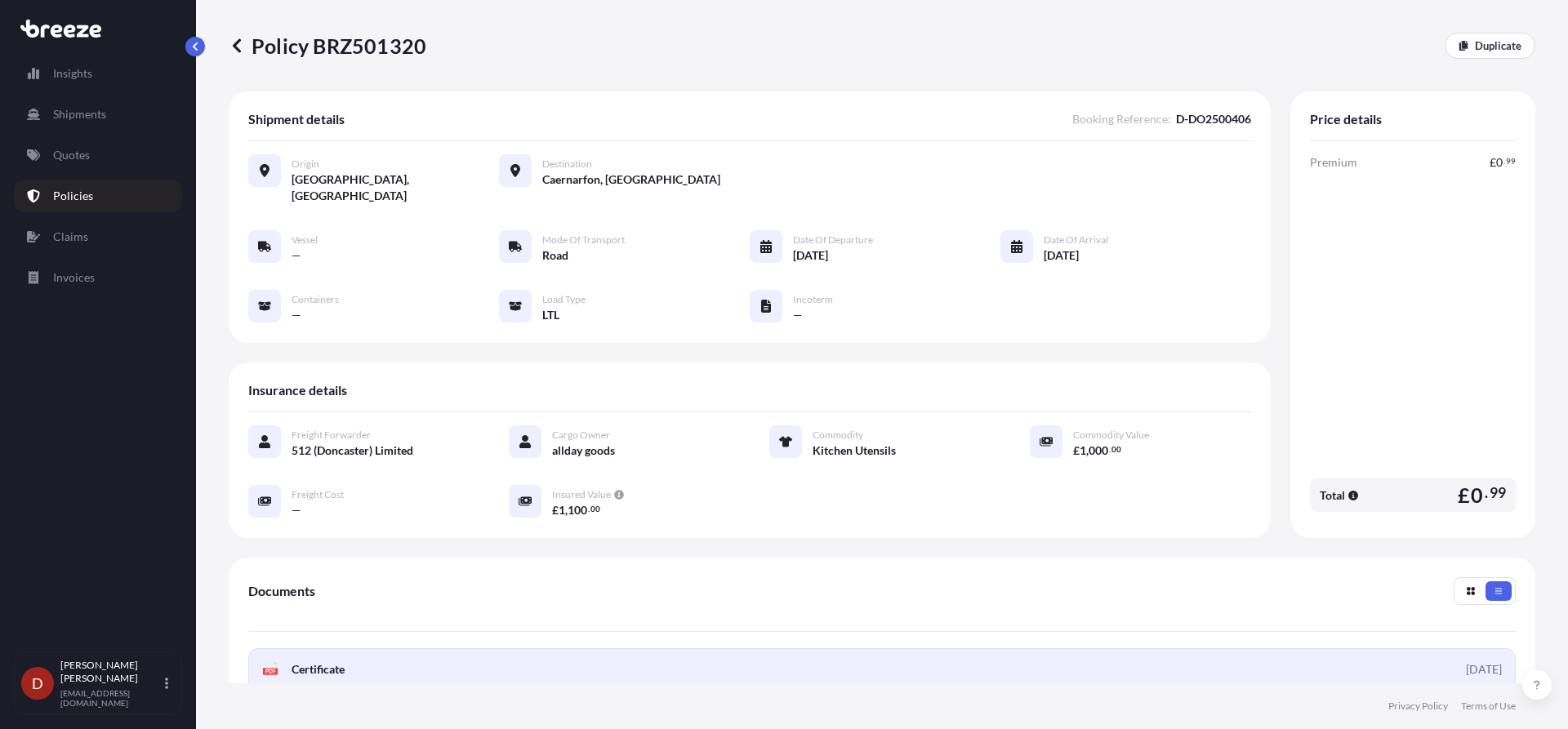
click at [775, 666] on link "PDF Certificate [DATE]" at bounding box center [882, 669] width 1268 height 42
